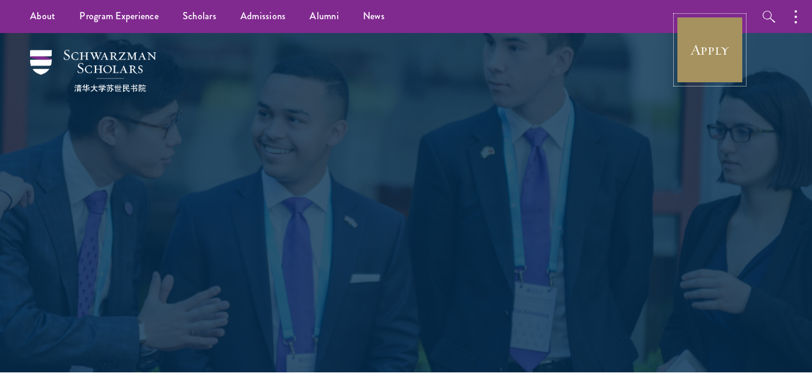
click at [711, 52] on link "Apply" at bounding box center [709, 49] width 67 height 67
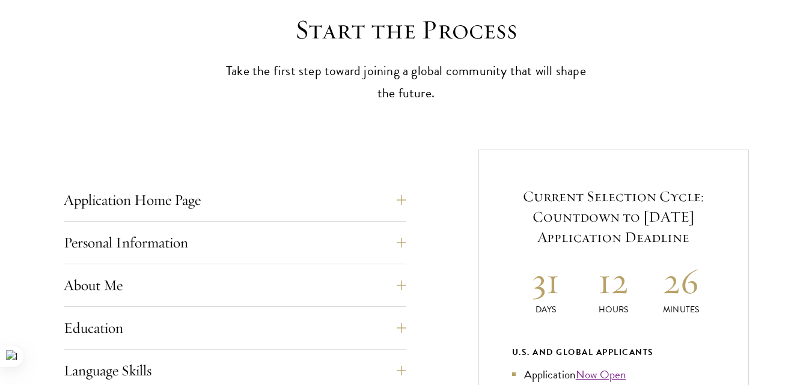
scroll to position [361, 0]
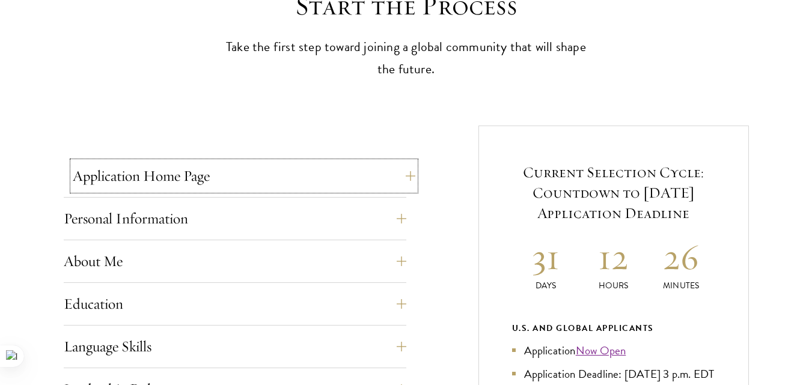
click at [207, 182] on button "Application Home Page" at bounding box center [244, 176] width 343 height 29
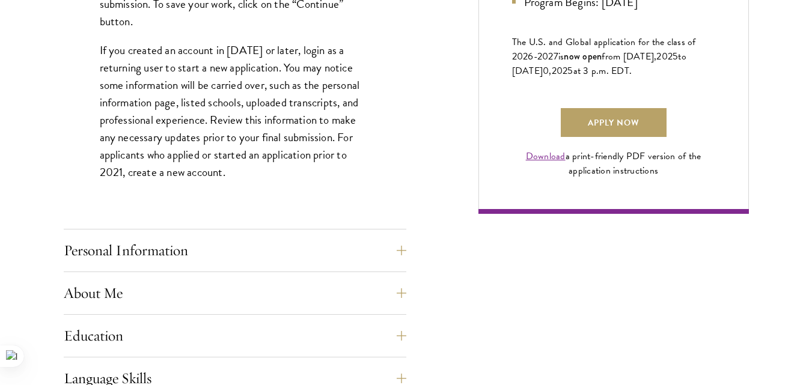
scroll to position [890, 0]
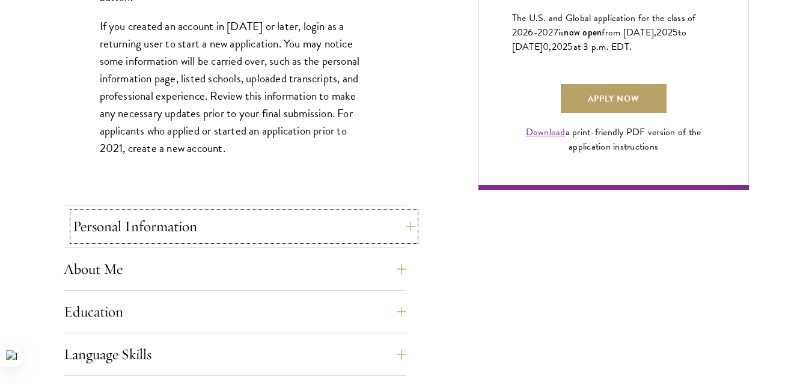
click at [174, 219] on button "Personal Information" at bounding box center [244, 226] width 343 height 29
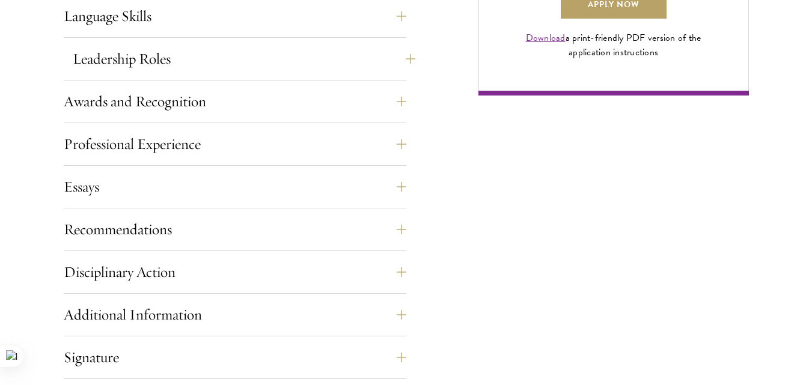
scroll to position [1008, 0]
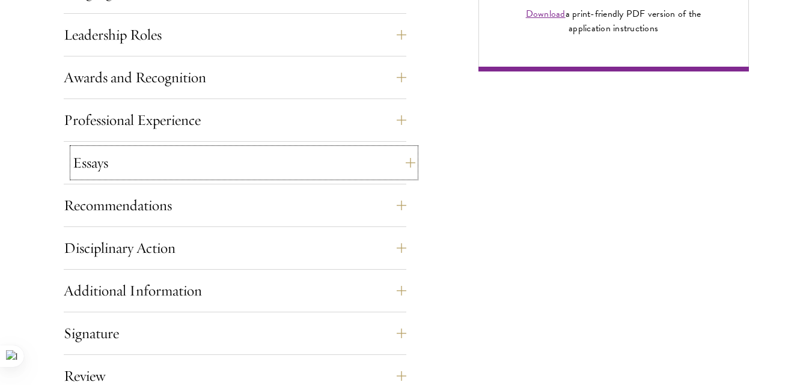
click at [84, 165] on button "Essays" at bounding box center [244, 162] width 343 height 29
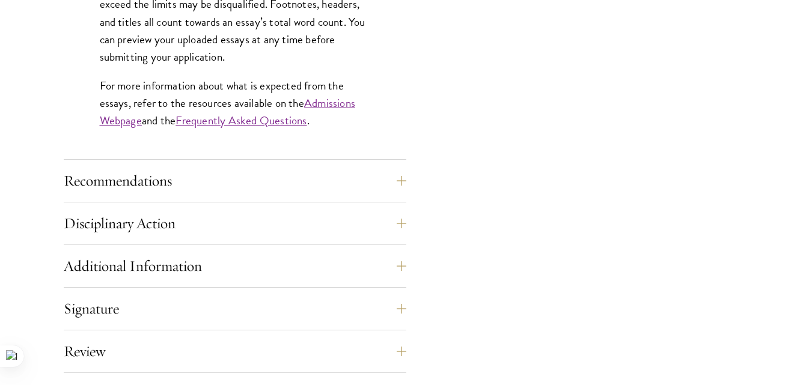
scroll to position [1148, 0]
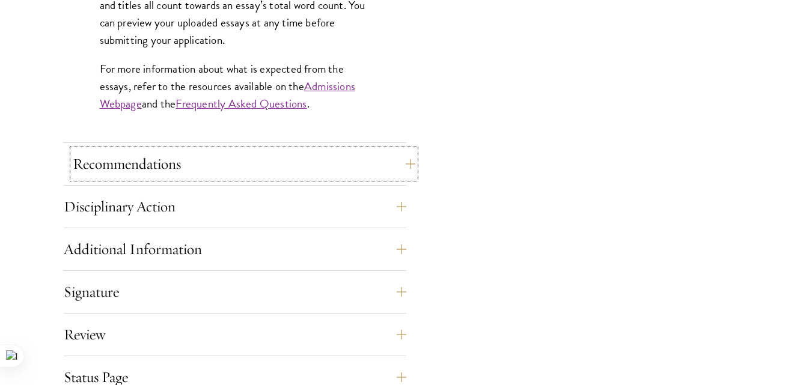
click at [96, 166] on button "Recommendations" at bounding box center [244, 164] width 343 height 29
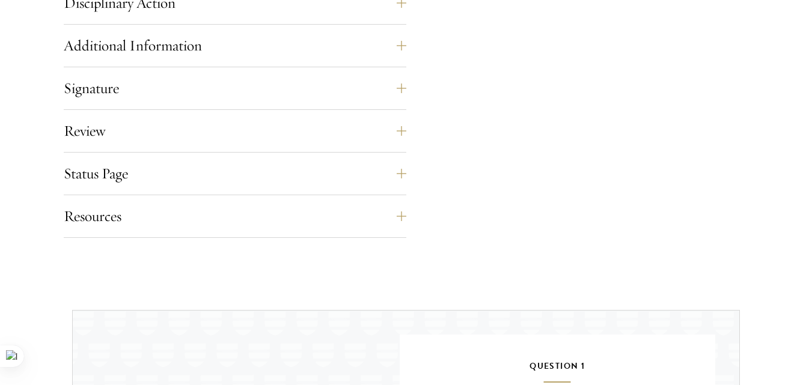
scroll to position [1966, 0]
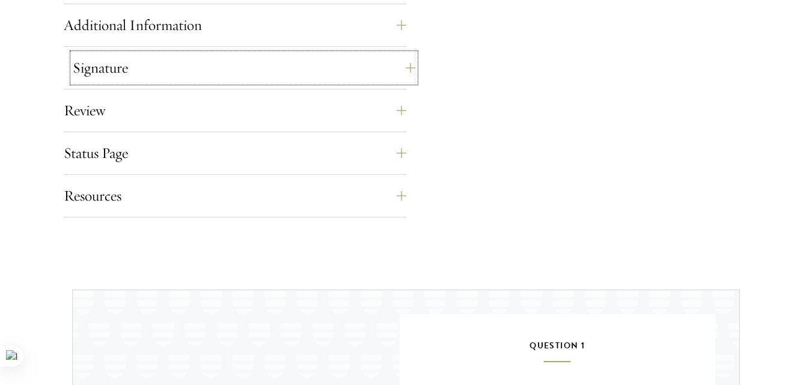
click at [92, 70] on button "Signature" at bounding box center [244, 68] width 343 height 29
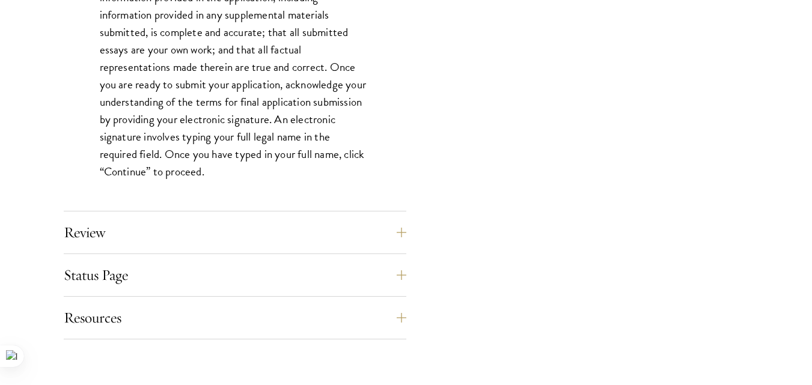
scroll to position [1150, 0]
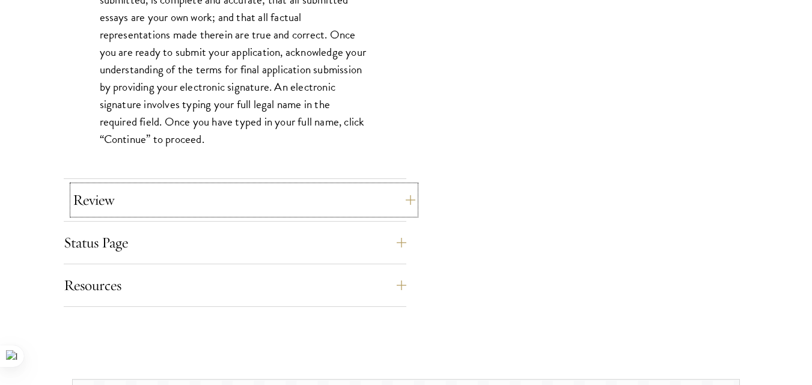
click at [123, 199] on button "Review" at bounding box center [244, 200] width 343 height 29
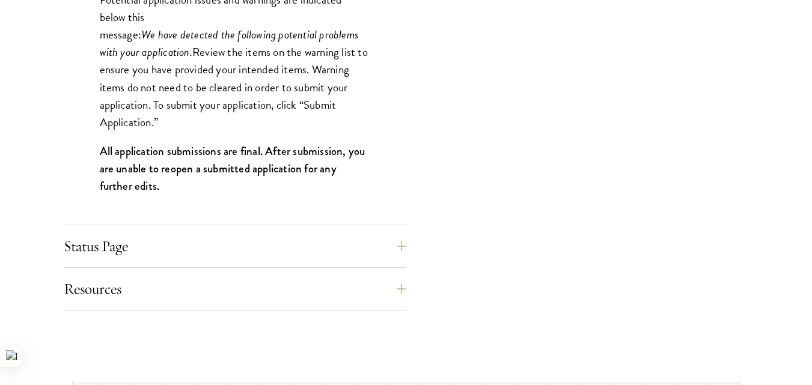
scroll to position [1390, 0]
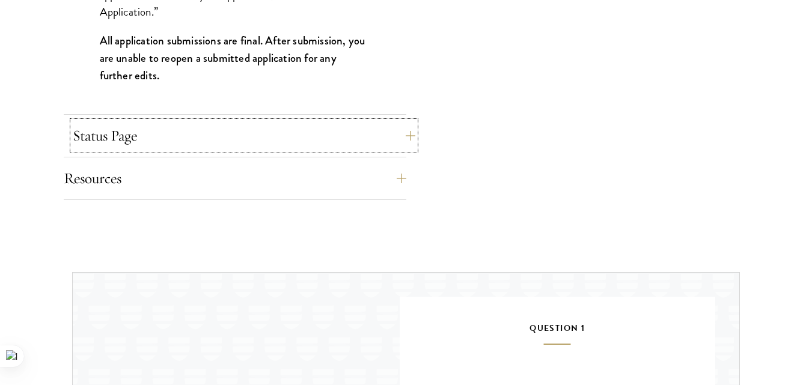
click at [109, 146] on button "Status Page" at bounding box center [244, 135] width 343 height 29
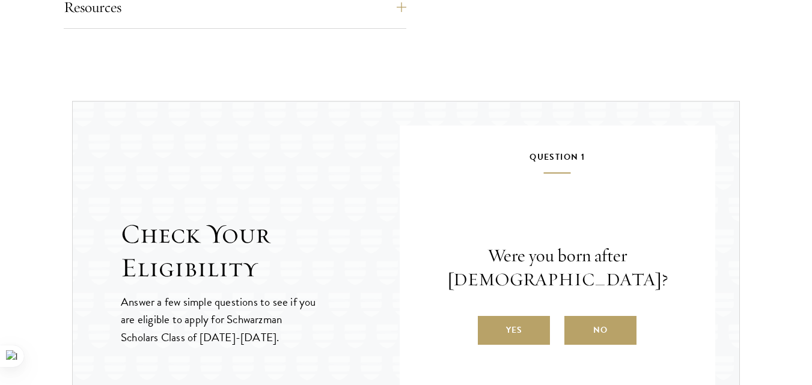
scroll to position [1462, 0]
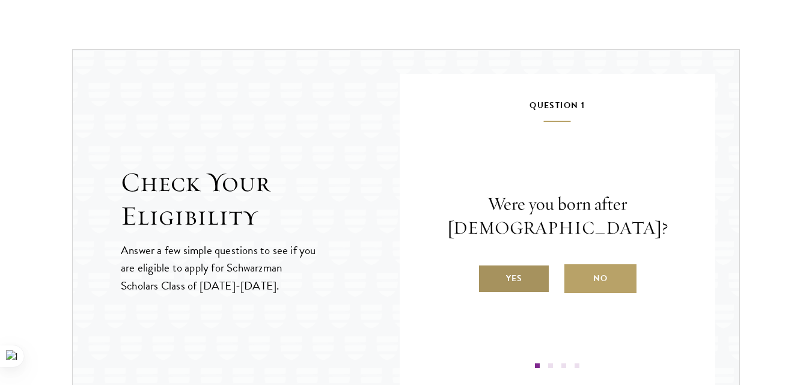
click at [497, 291] on label "Yes" at bounding box center [514, 279] width 72 height 29
click at [489, 277] on input "Yes" at bounding box center [483, 271] width 11 height 11
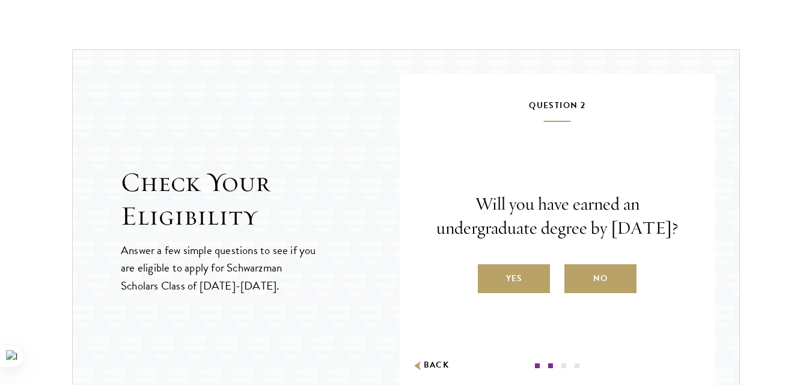
click at [497, 291] on label "Yes" at bounding box center [514, 279] width 72 height 29
click at [489, 277] on input "Yes" at bounding box center [483, 271] width 11 height 11
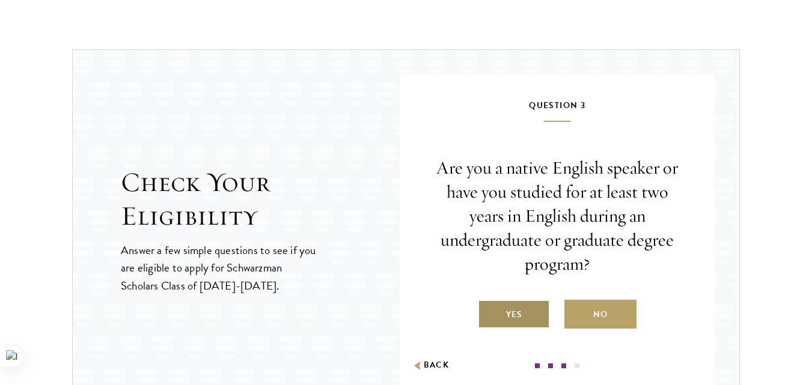
click at [488, 317] on label "Yes" at bounding box center [514, 314] width 72 height 29
click at [488, 313] on input "Yes" at bounding box center [483, 307] width 11 height 11
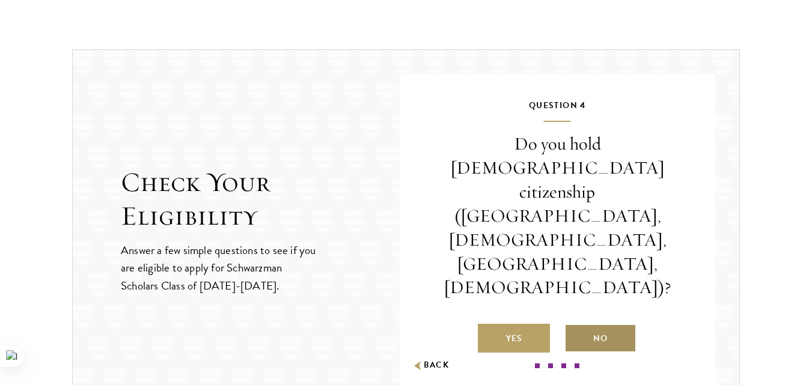
click at [587, 324] on label "No" at bounding box center [601, 338] width 72 height 29
click at [575, 326] on input "No" at bounding box center [570, 331] width 11 height 11
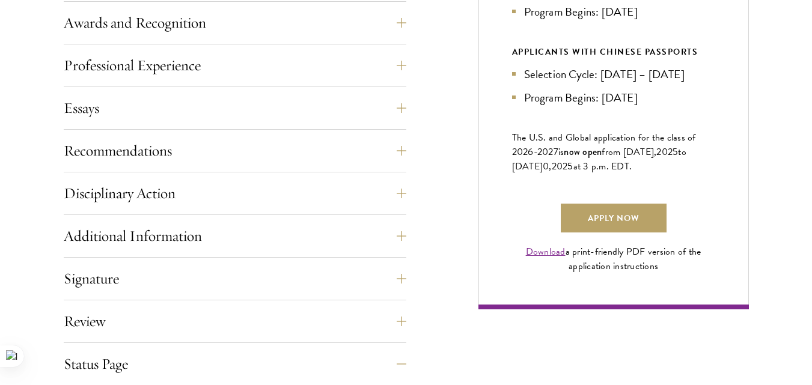
scroll to position [984, 0]
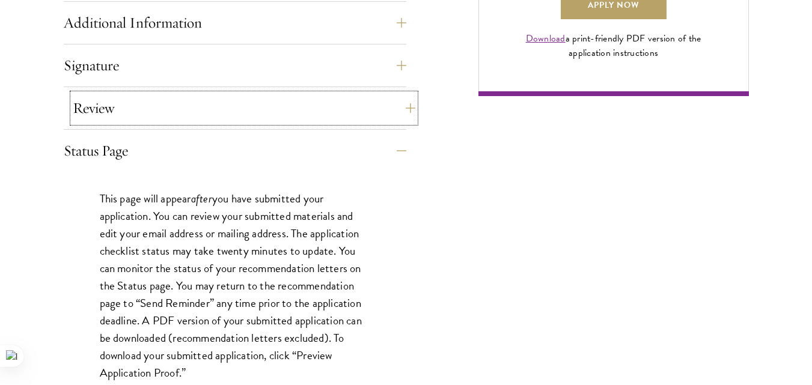
click at [326, 106] on button "Review" at bounding box center [244, 108] width 343 height 29
